Goal: Task Accomplishment & Management: Manage account settings

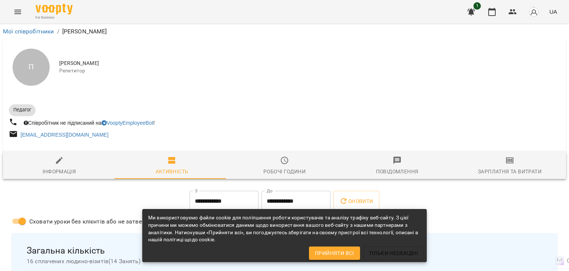
click at [16, 11] on icon "Menu" at bounding box center [17, 11] width 9 height 9
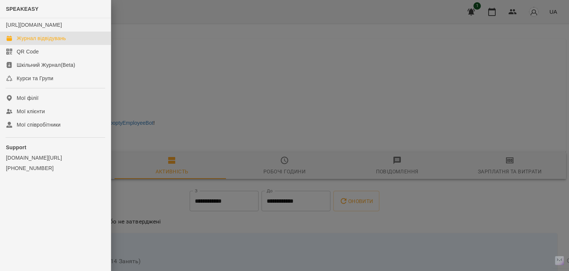
click at [23, 42] on div "Журнал відвідувань" at bounding box center [41, 37] width 49 height 7
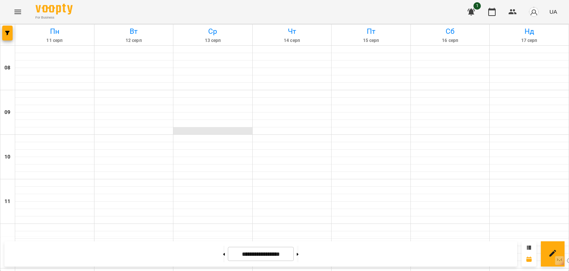
scroll to position [334, 0]
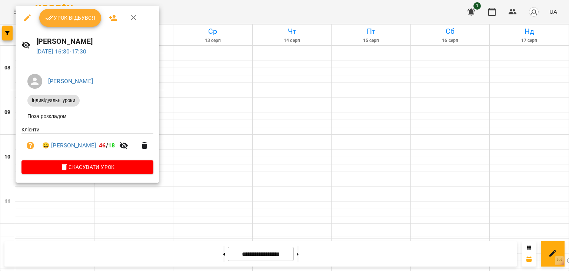
click at [62, 20] on span "Урок відбувся" at bounding box center [70, 17] width 50 height 9
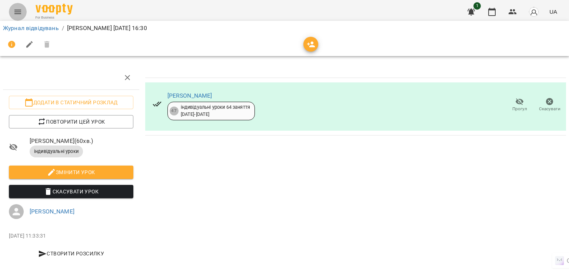
click at [19, 17] on button "Menu" at bounding box center [18, 12] width 18 height 18
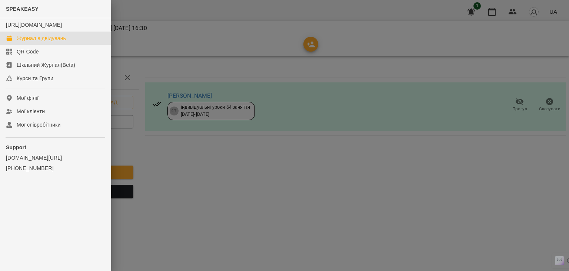
click at [52, 42] on div "Журнал відвідувань" at bounding box center [41, 37] width 49 height 7
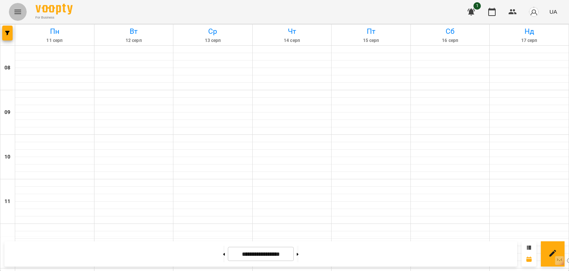
click at [17, 14] on icon "Menu" at bounding box center [17, 12] width 7 height 4
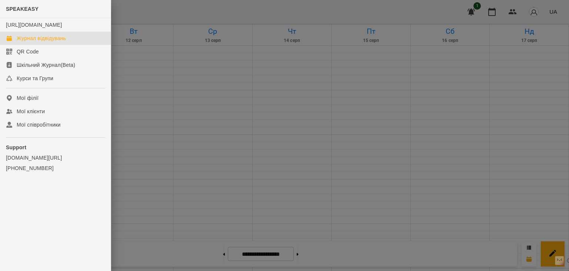
click at [66, 42] on div "Журнал відвідувань" at bounding box center [41, 37] width 49 height 7
